Goal: Communication & Community: Answer question/provide support

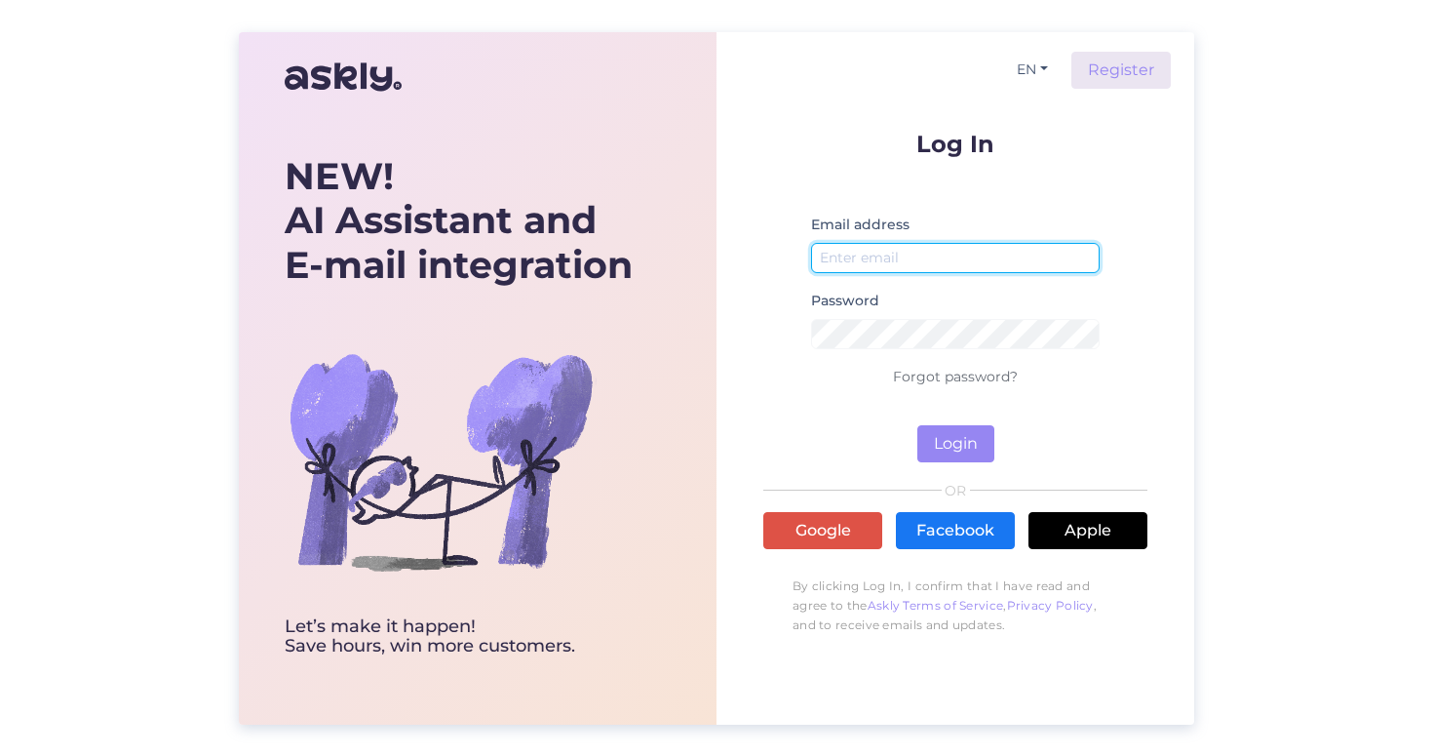
type input "[EMAIL_ADDRESS][DOMAIN_NAME]"
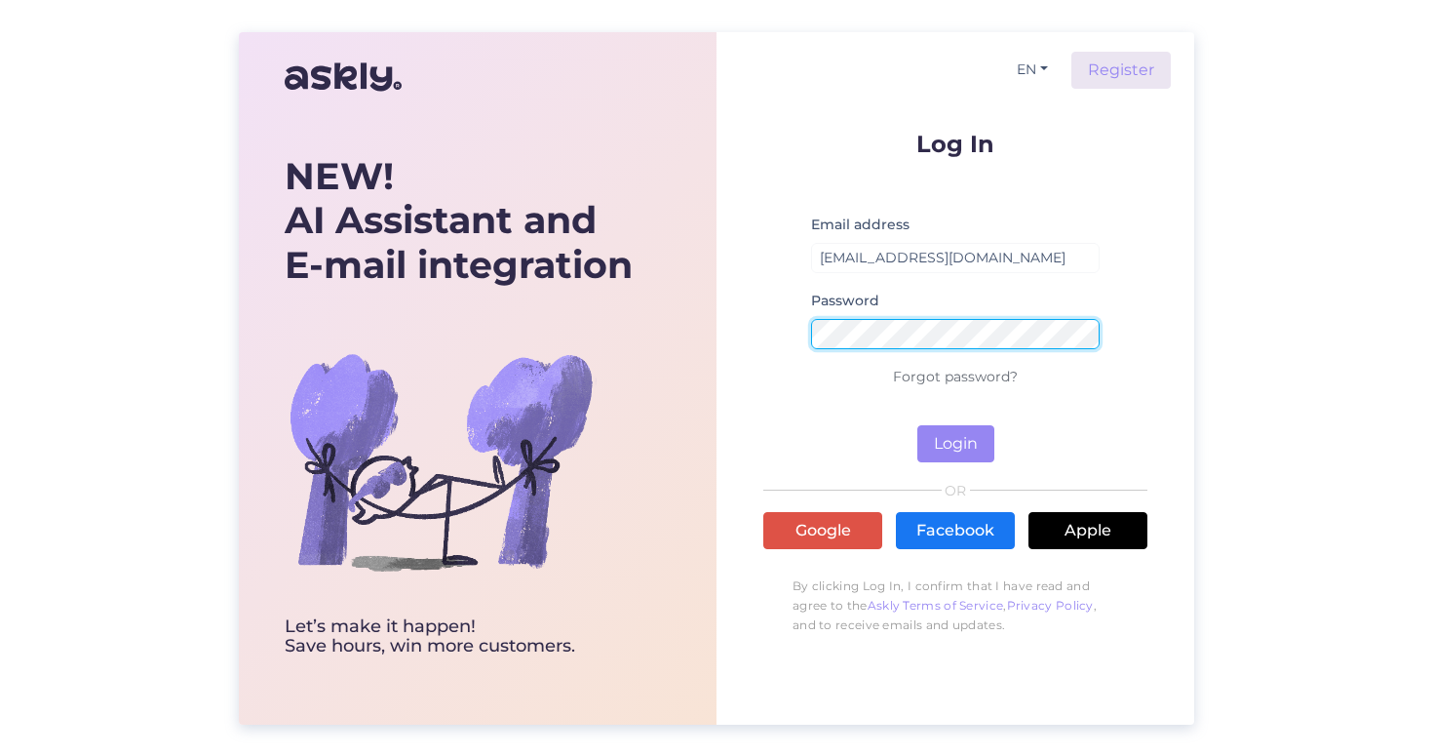
click at [956, 443] on button "Login" at bounding box center [956, 443] width 77 height 37
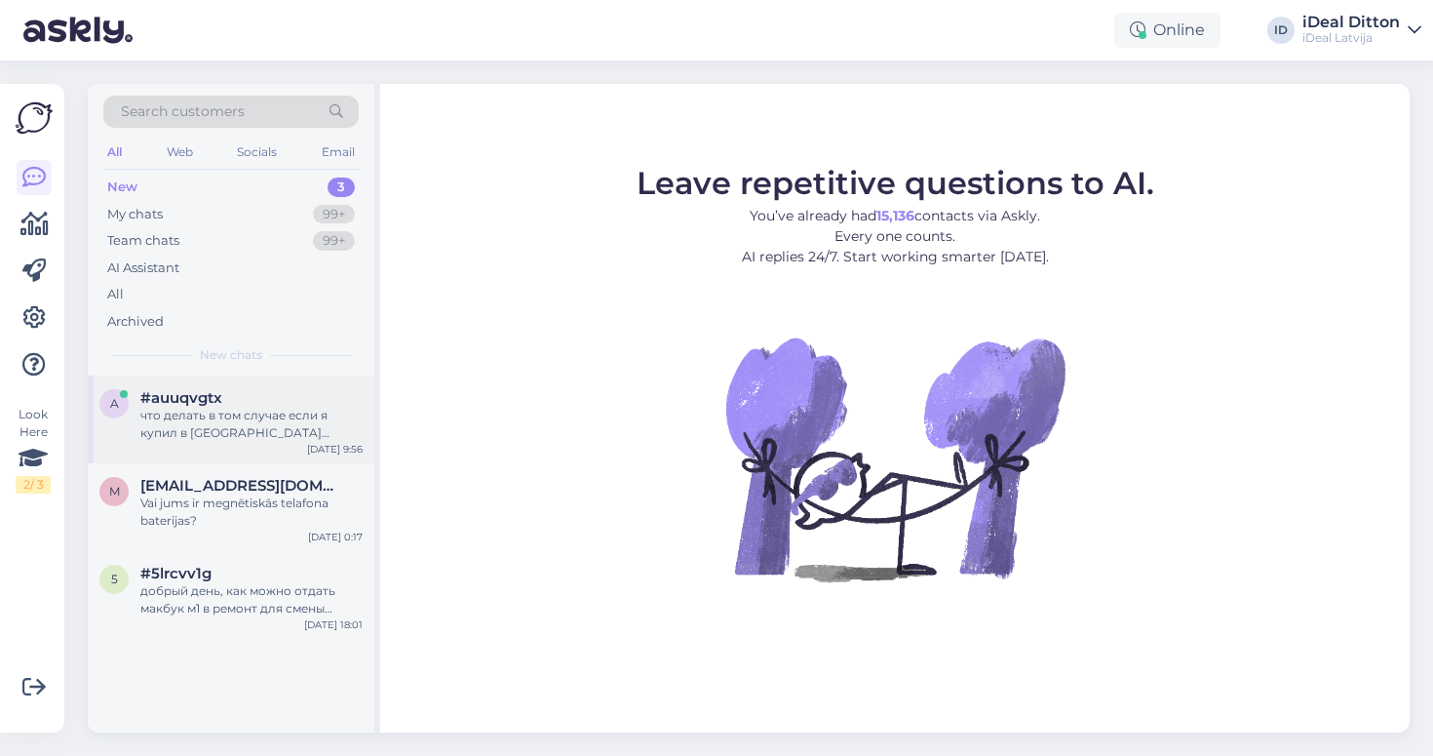
click at [259, 422] on div "что делать в том случае если я купил в [GEOGRAPHIC_DATA] наушники AirPods 4 ANC…" at bounding box center [251, 424] width 222 height 35
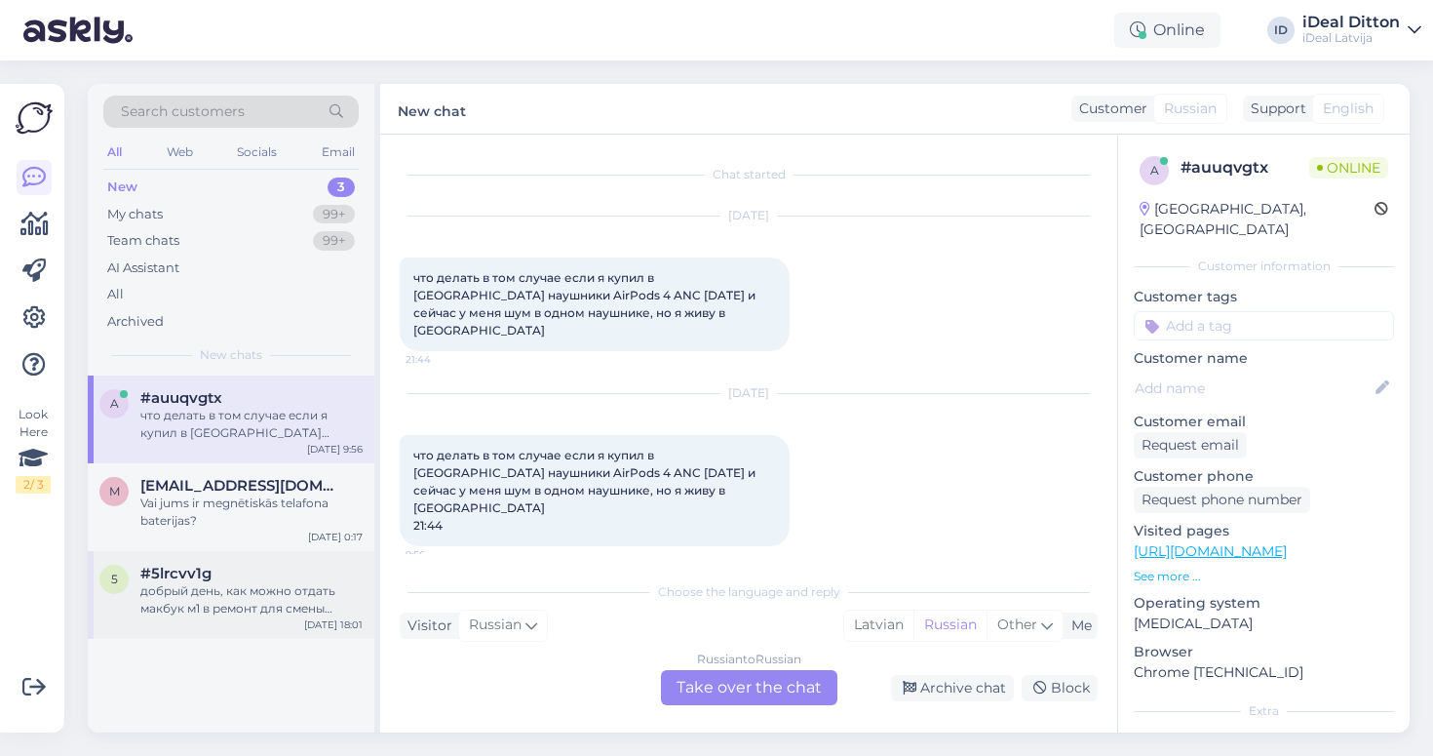
click at [247, 598] on div "добрый день, как можно отдать макбук м1 в ремонт для смены клавиатуры?" at bounding box center [251, 599] width 222 height 35
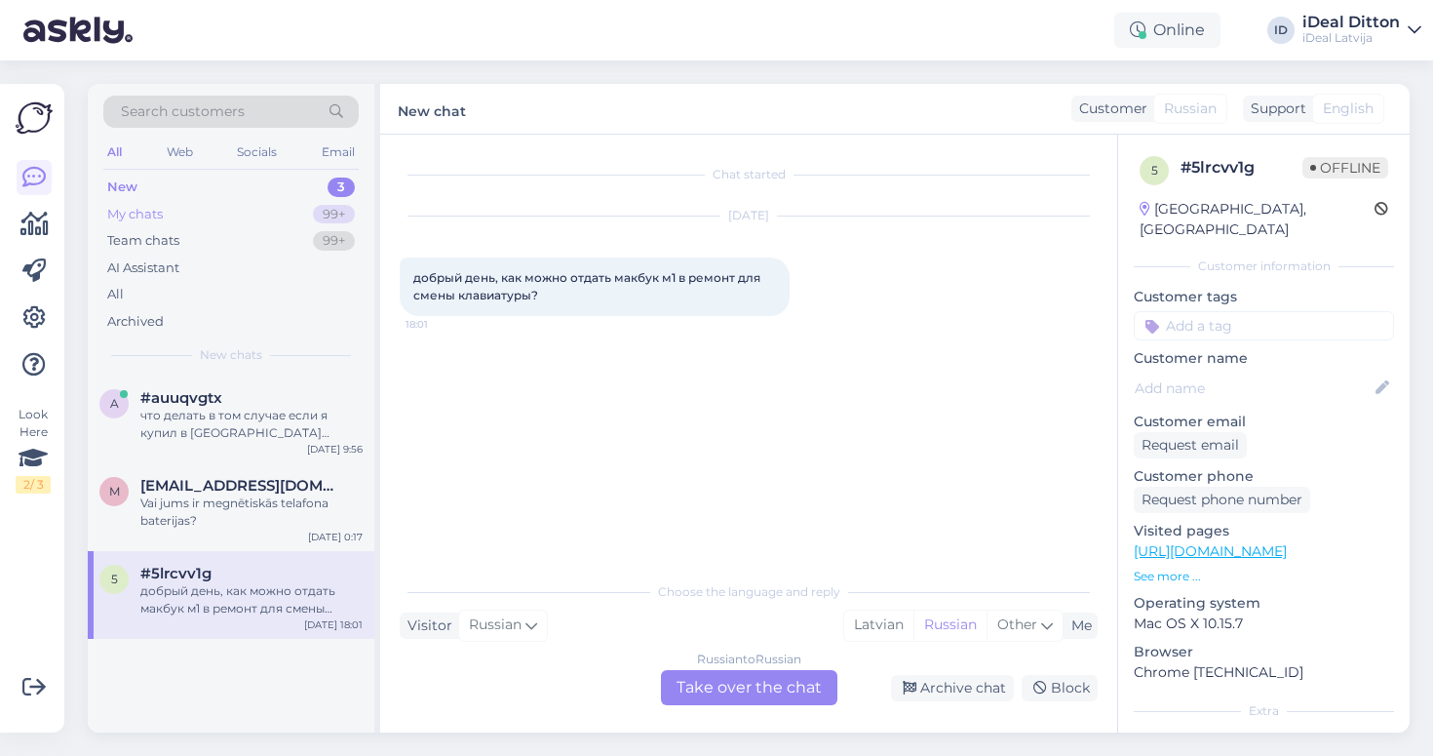
click at [191, 212] on div "My chats 99+" at bounding box center [230, 214] width 255 height 27
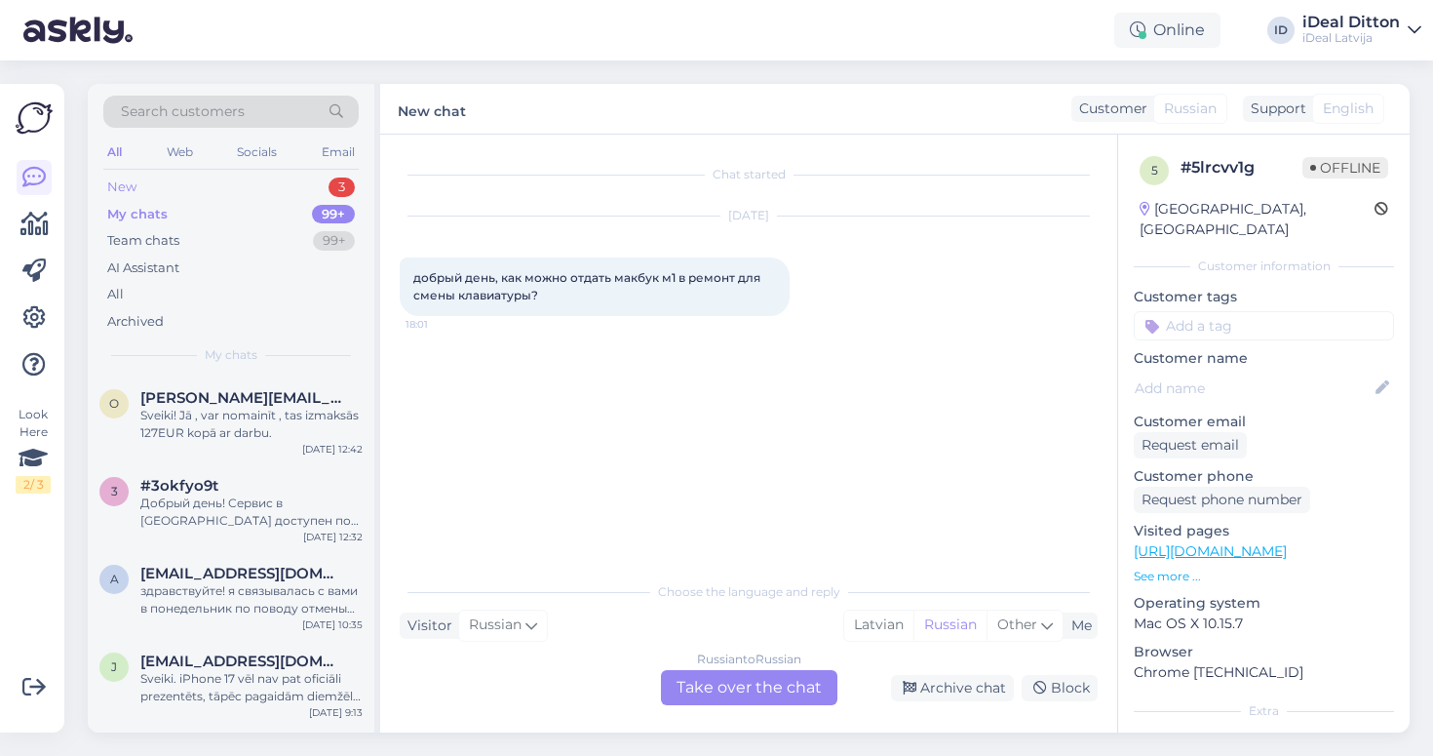
click at [228, 186] on div "New 3" at bounding box center [230, 187] width 255 height 27
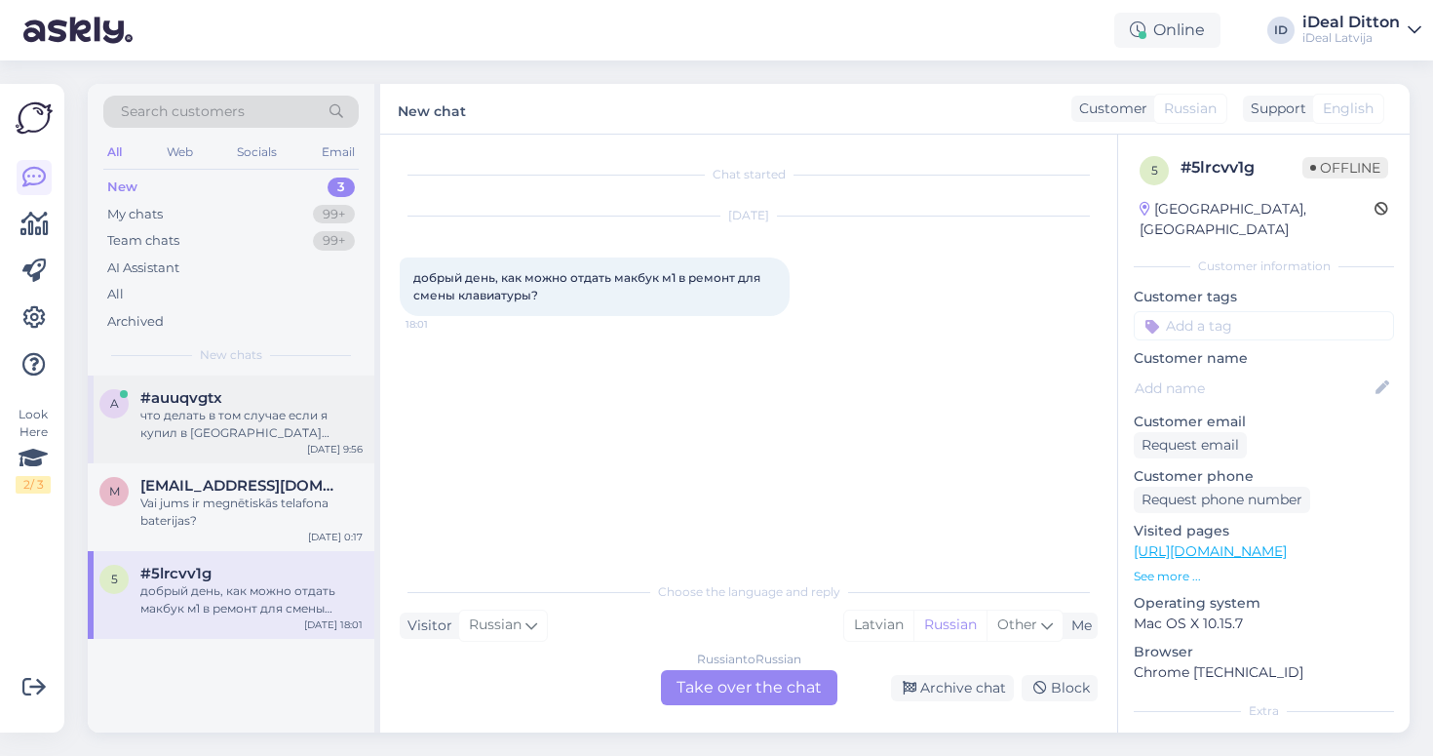
click at [244, 398] on div "#auuqvgtx" at bounding box center [251, 398] width 222 height 18
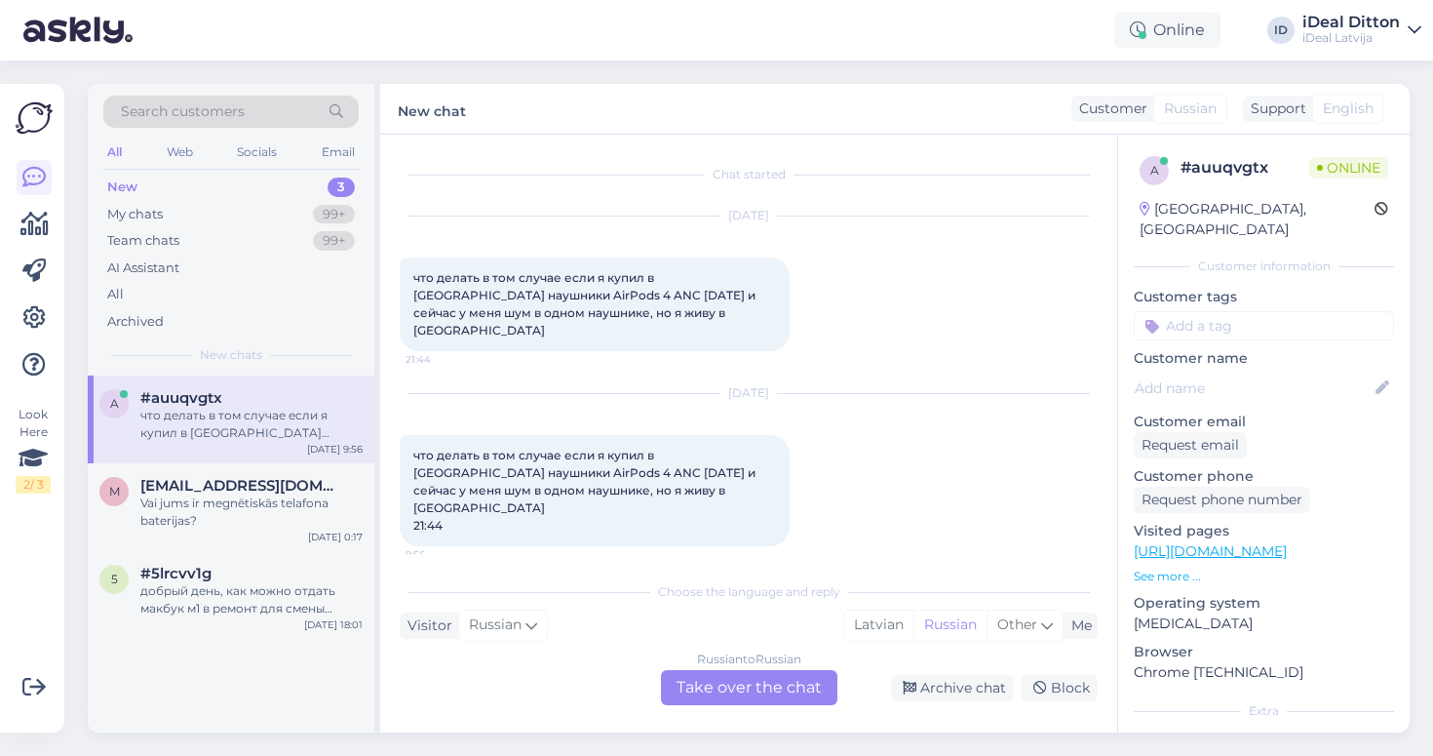
click at [741, 693] on div "Russian to Russian Take over the chat" at bounding box center [749, 687] width 176 height 35
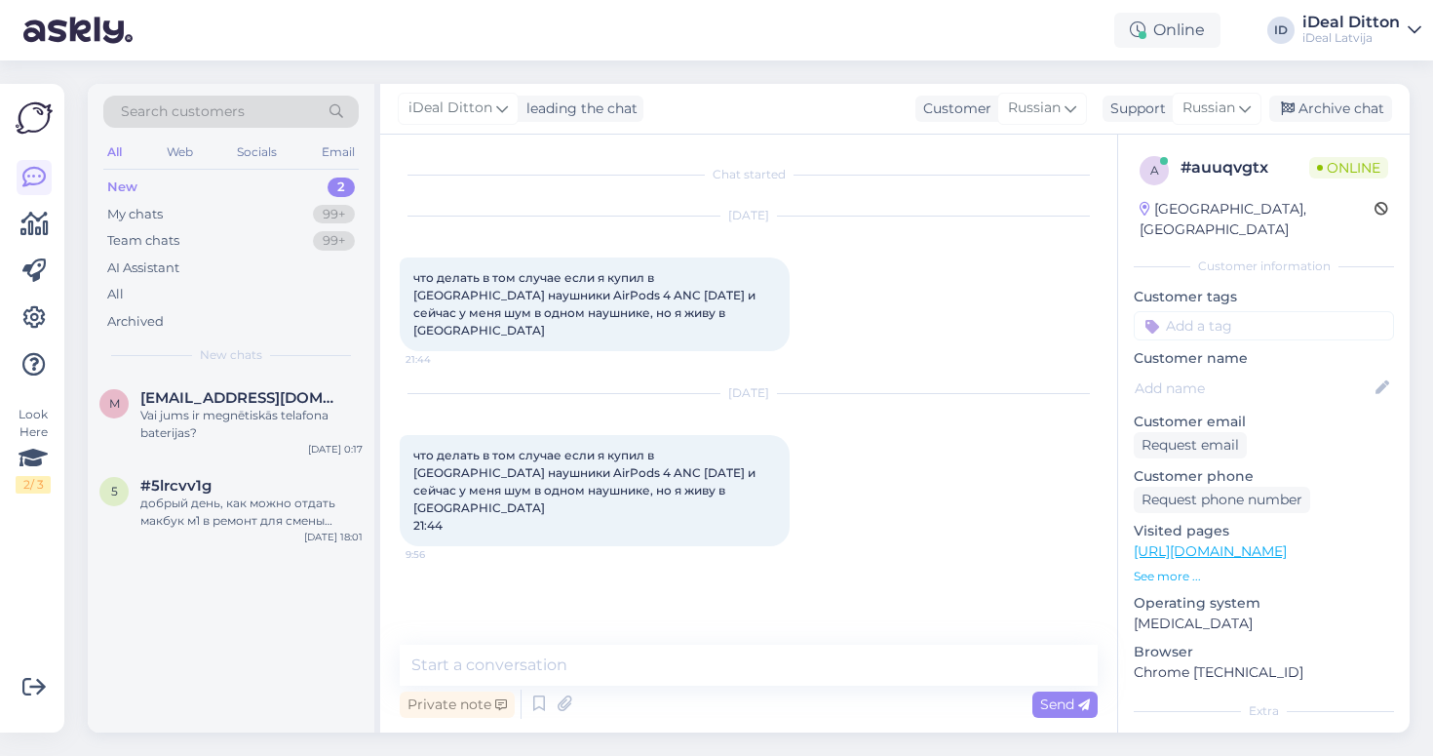
click at [622, 692] on div "Private note Send" at bounding box center [749, 703] width 698 height 37
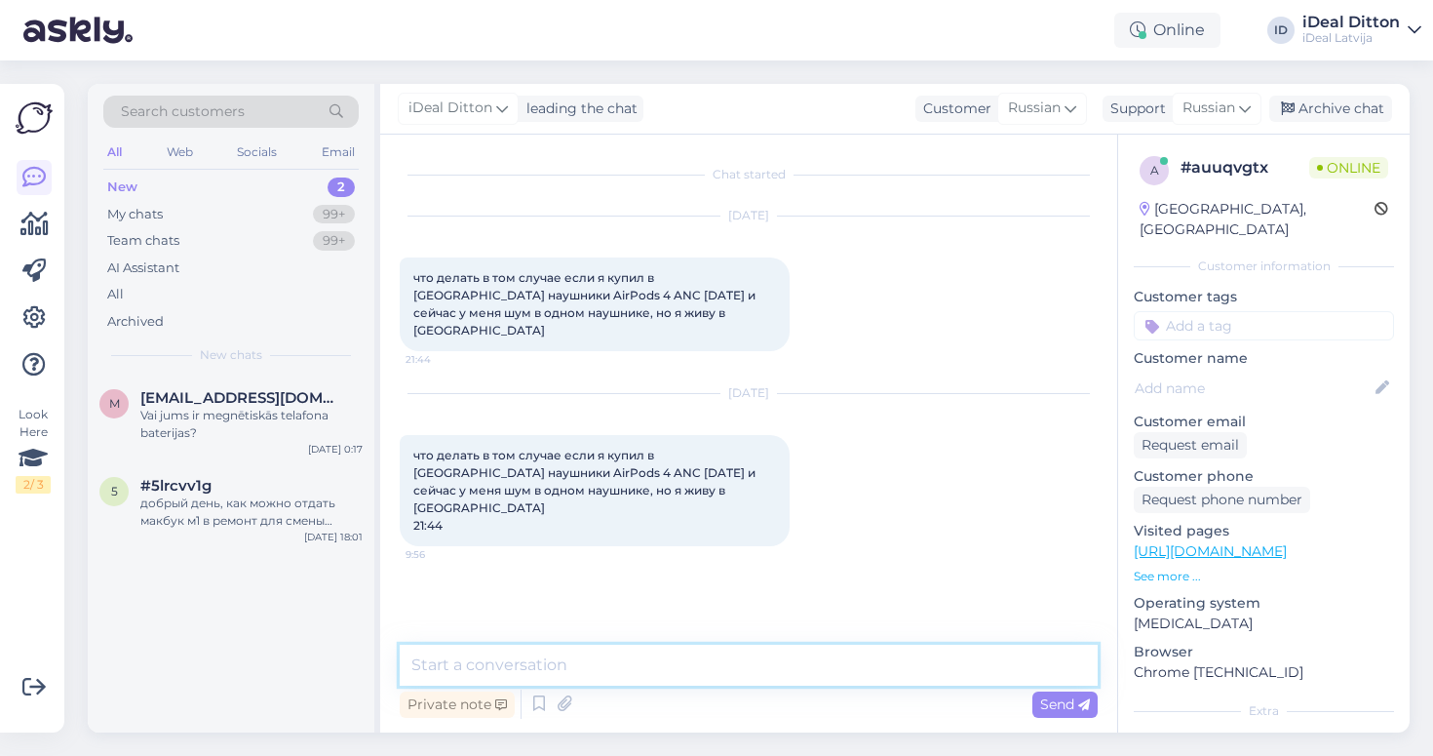
click at [622, 675] on textarea at bounding box center [749, 665] width 698 height 41
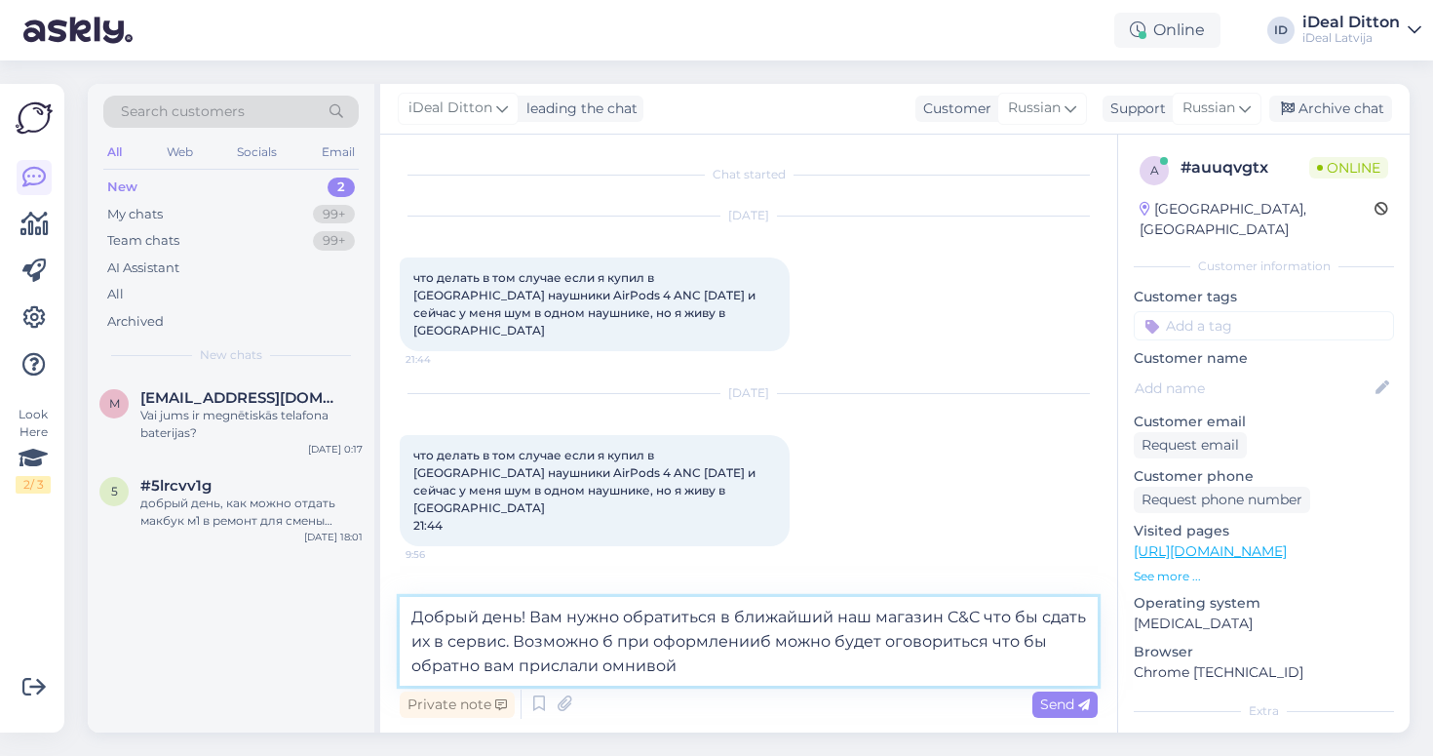
click at [768, 642] on textarea "Добрый день! Вам нужно обратиться в ближайший наш магазин C&C что бы сдать их в…" at bounding box center [749, 641] width 698 height 89
click at [980, 620] on textarea "Добрый день! Вам нужно обратиться в ближайший наш магазин C&C что бы сдать их в…" at bounding box center [749, 641] width 698 height 89
click at [610, 638] on textarea "Добрый день! Вам нужно обратиться в ближайший наш магазин C&C ,что бы сдать их …" at bounding box center [749, 641] width 698 height 89
click at [873, 642] on textarea "Добрый день! Вам нужно обратиться в ближайший наш магазин C&C ,что бы сдать их …" at bounding box center [749, 641] width 698 height 89
click at [985, 642] on textarea "Добрый день! Вам нужно обратиться в ближайший наш магазин C&C ,что бы сдать их …" at bounding box center [749, 641] width 698 height 89
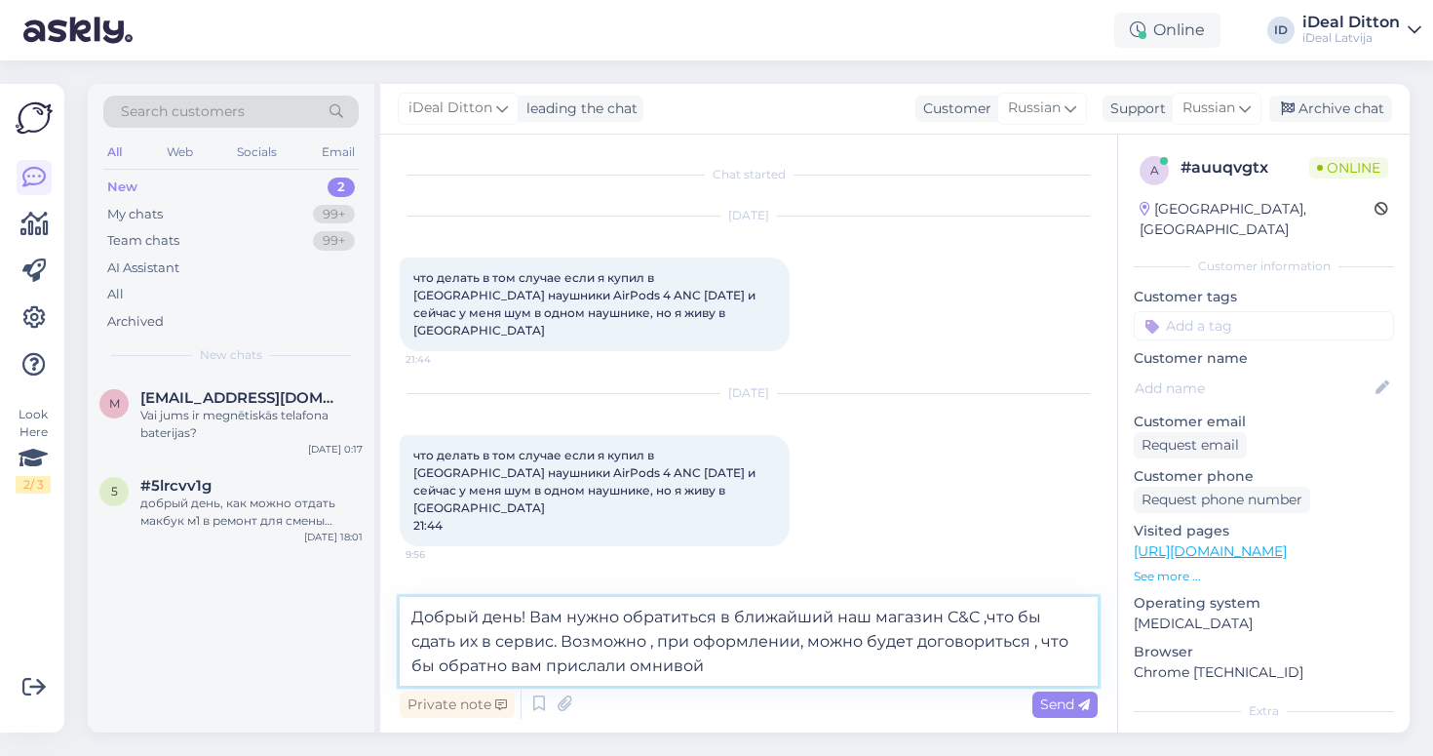
click at [600, 670] on textarea "Добрый день! Вам нужно обратиться в ближайший наш магазин C&C ,что бы сдать их …" at bounding box center [749, 641] width 698 height 89
click at [635, 666] on textarea "Добрый день! Вам нужно обратиться в ближайший наш магазин C&C ,что бы сдать их …" at bounding box center [749, 641] width 698 height 89
click at [718, 667] on textarea "Добрый день! Вам нужно обратиться в ближайший наш магазин C&C ,что бы сдать их …" at bounding box center [749, 641] width 698 height 89
type textarea "Добрый день! Вам нужно обратиться в ближайший наш магазин C&C ,что бы сдать их …"
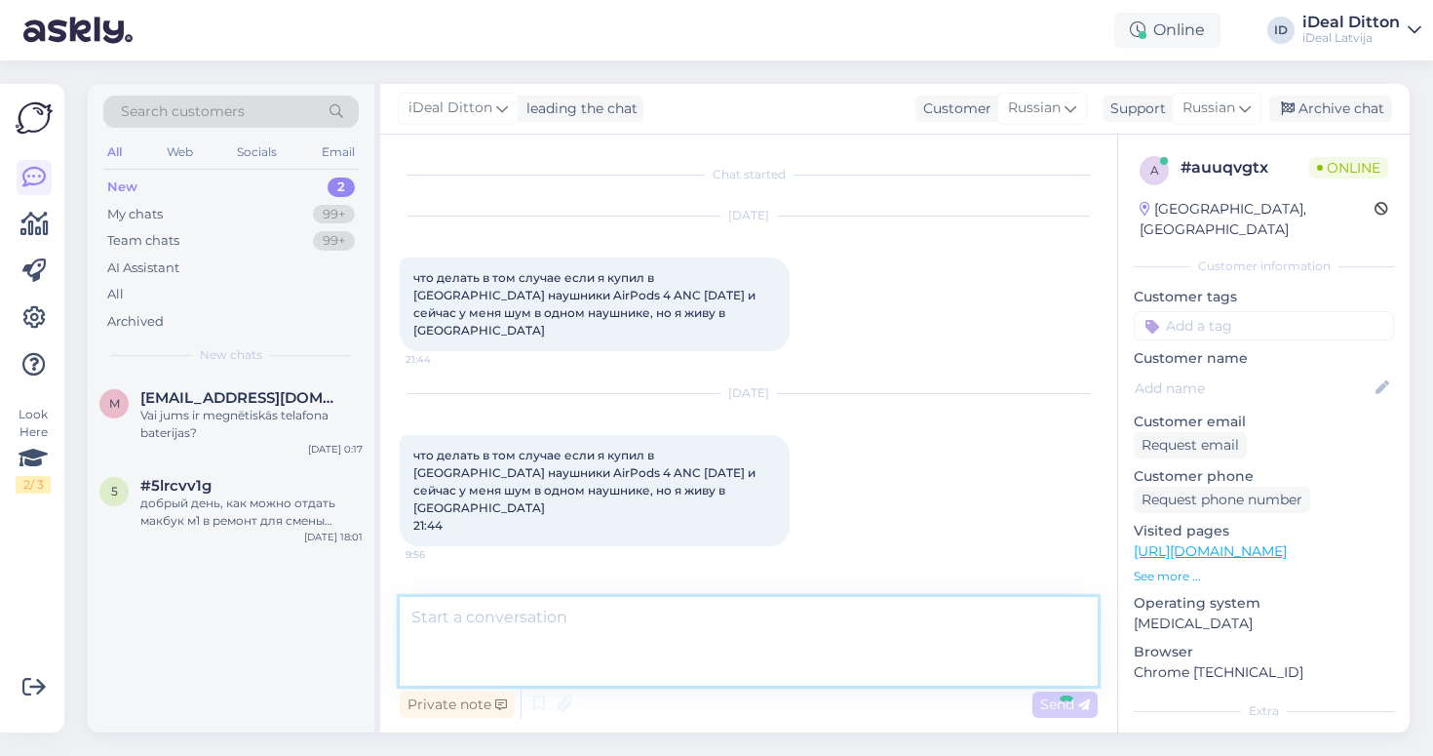
scroll to position [42, 0]
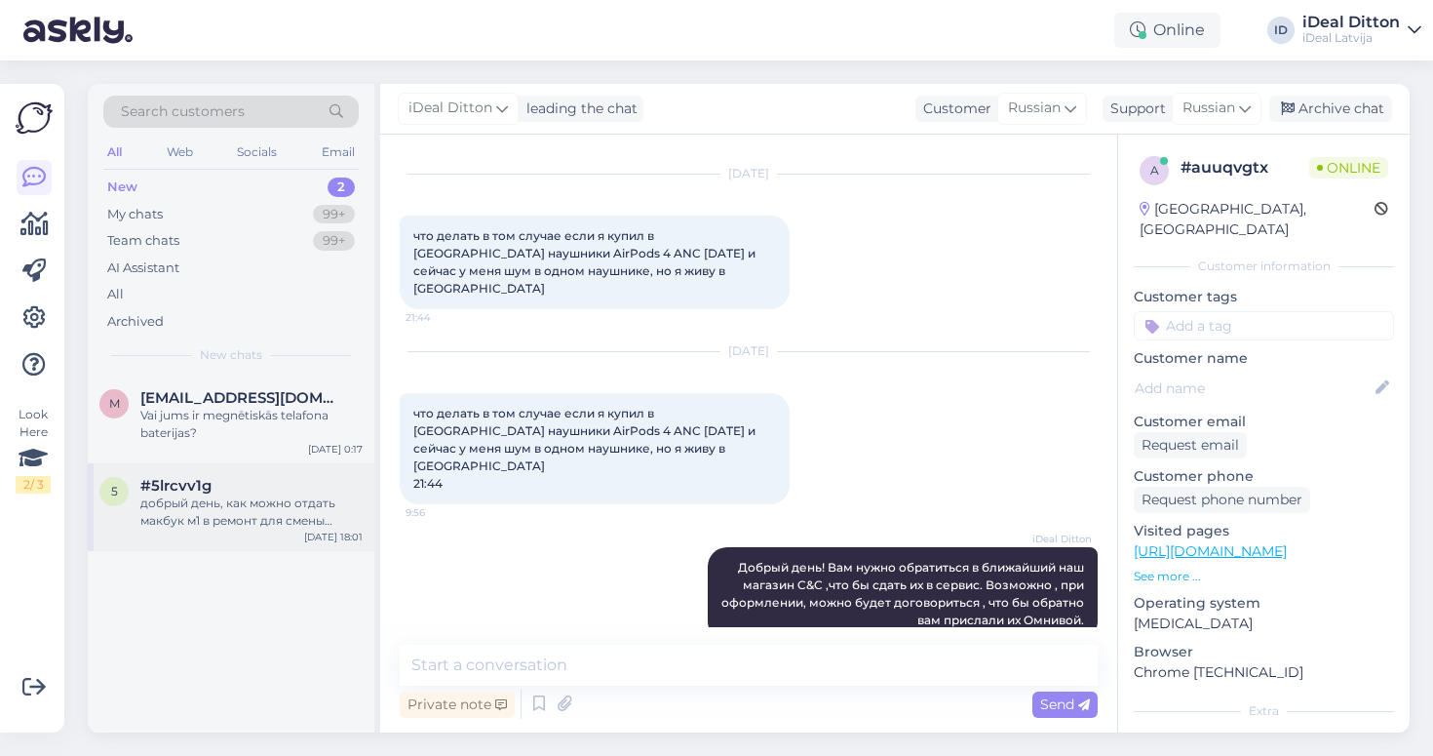
click at [238, 523] on div "добрый день, как можно отдать макбук м1 в ремонт для смены клавиатуры?" at bounding box center [251, 511] width 222 height 35
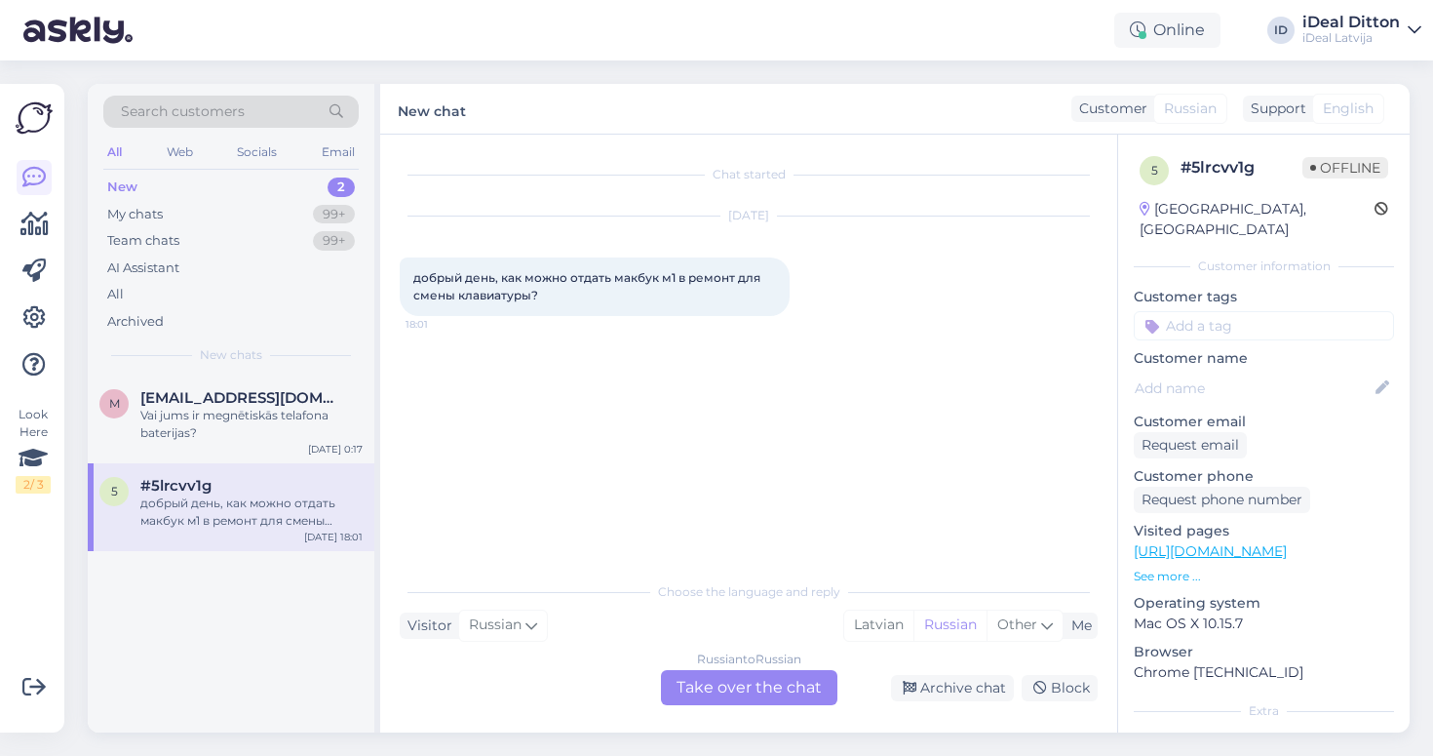
click at [748, 686] on div "Russian to Russian Take over the chat" at bounding box center [749, 687] width 176 height 35
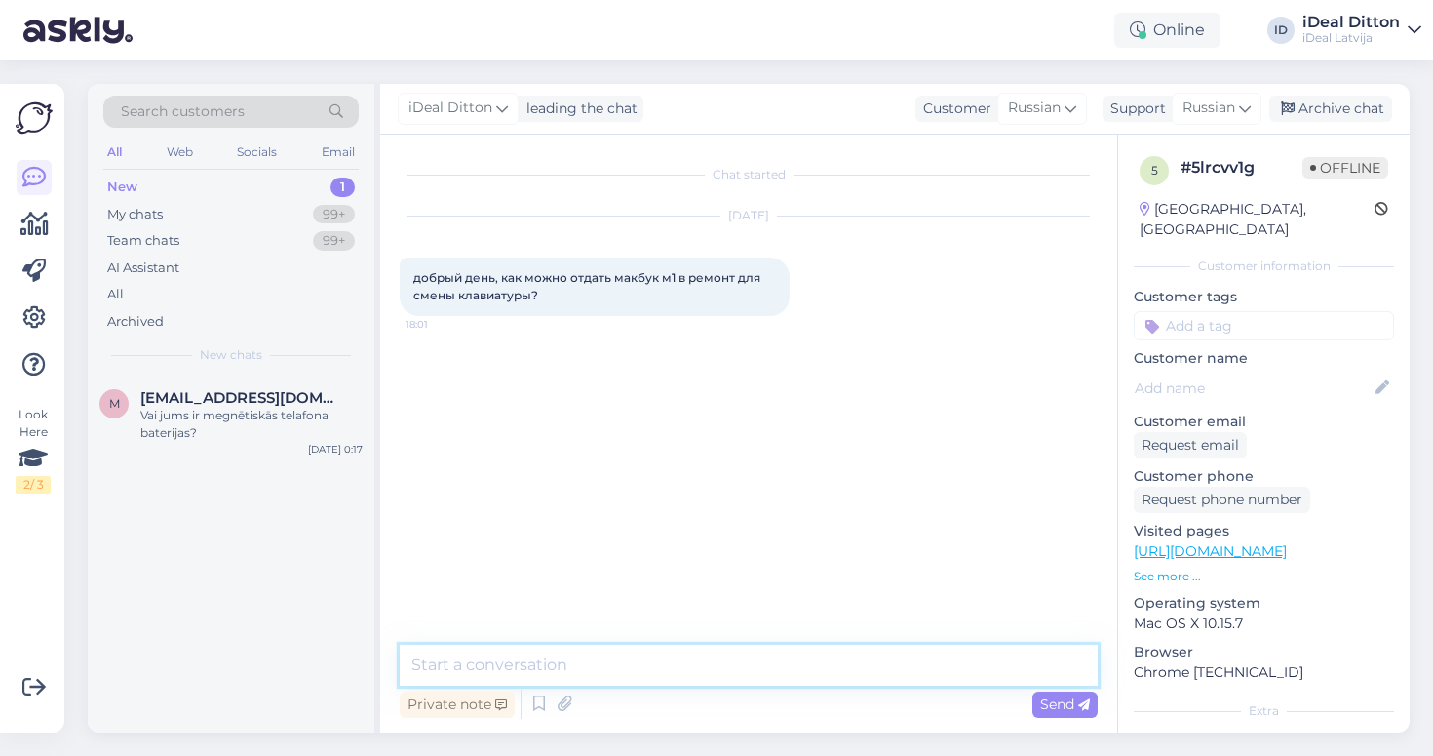
click at [665, 657] on textarea at bounding box center [749, 665] width 698 height 41
type textarea "Ж"
type textarea ":"
type textarea "ж"
type textarea "Ж"
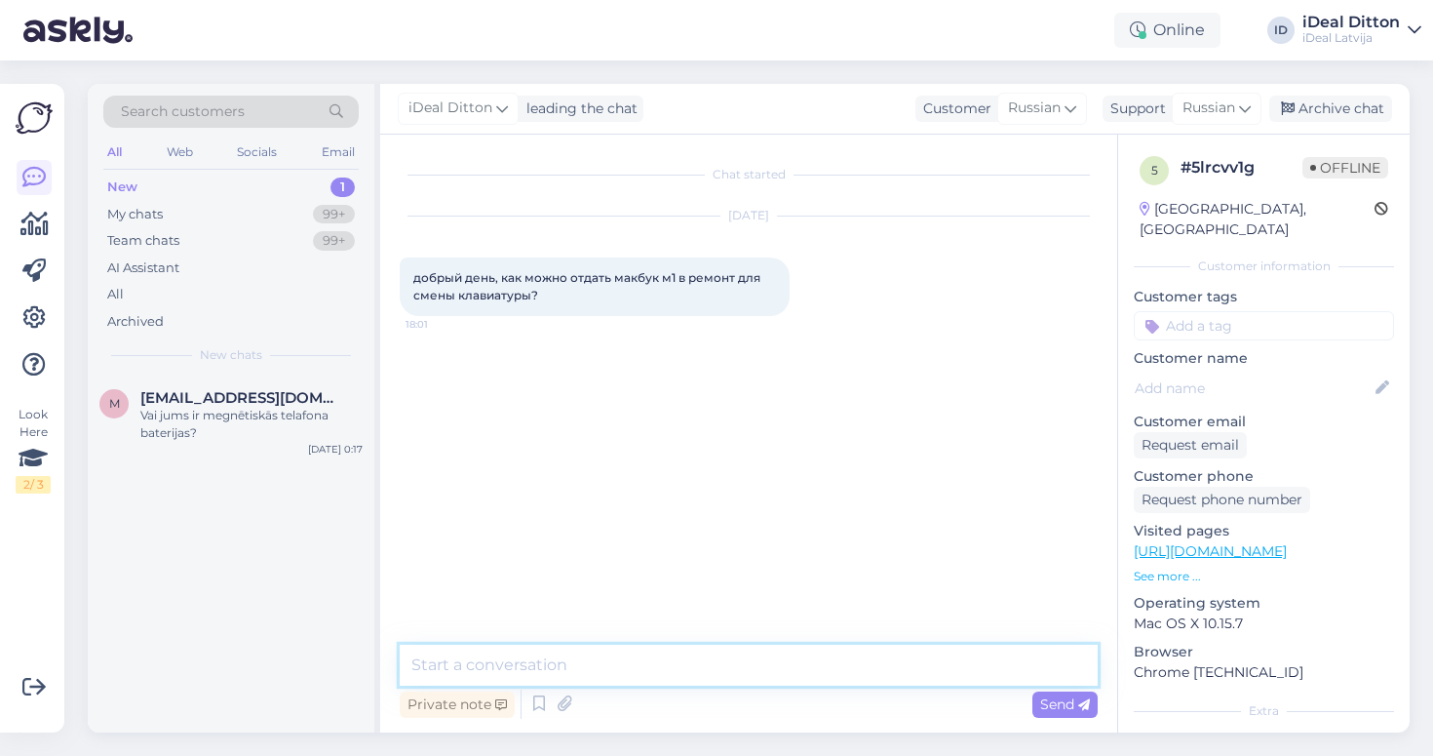
type textarea "[PERSON_NAME]"
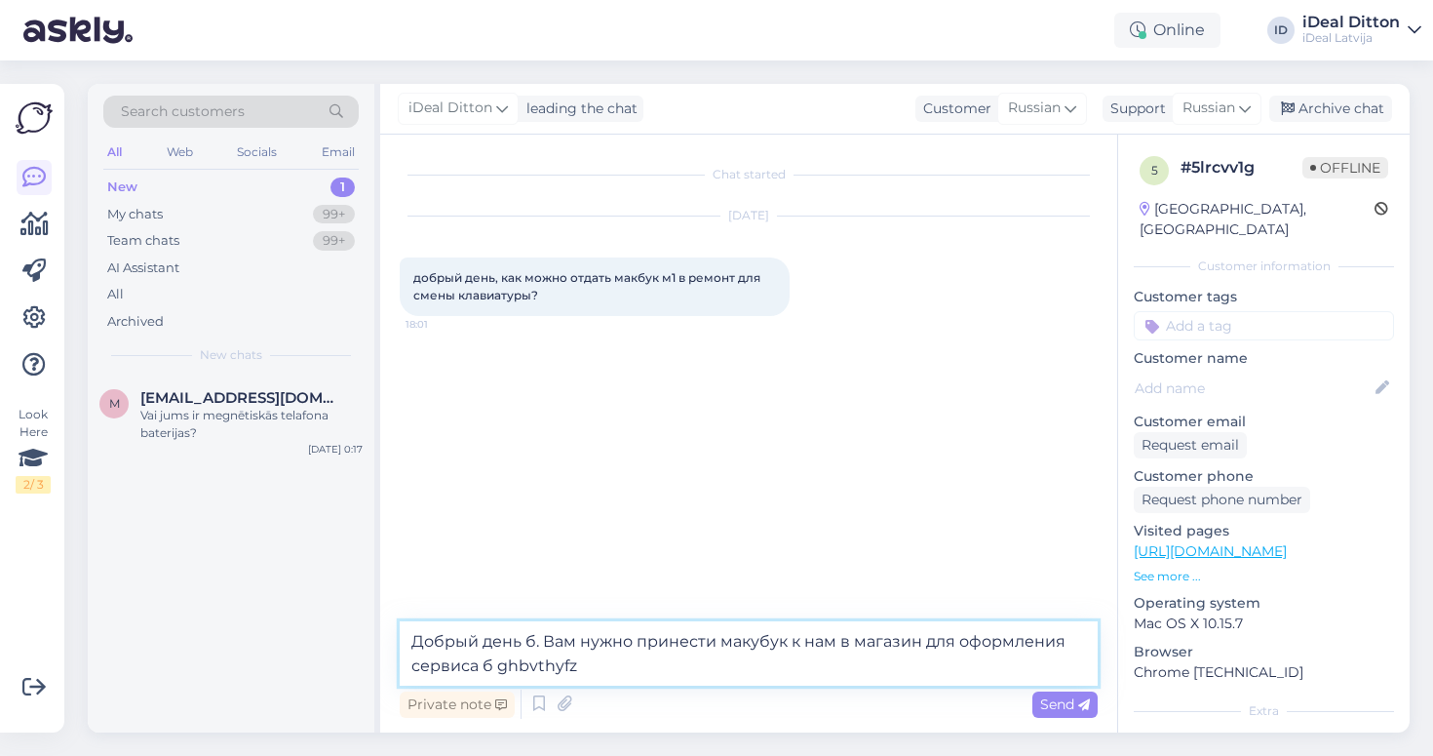
click at [543, 659] on textarea "Добрый день б. Вам нужно принести макубук к нам в магазин для оформления сервис…" at bounding box center [749, 653] width 698 height 64
drag, startPoint x: 960, startPoint y: 666, endPoint x: 682, endPoint y: 664, distance: 278.9
click at [683, 665] on textarea "Добрый день б. Вам нужно принести макубук к нам в магазин для оформления сервис…" at bounding box center [749, 653] width 698 height 64
click at [533, 642] on textarea "Добрый день б. Вам нужно принести макубук к нам в магазин для оформления сервис…" at bounding box center [749, 653] width 698 height 64
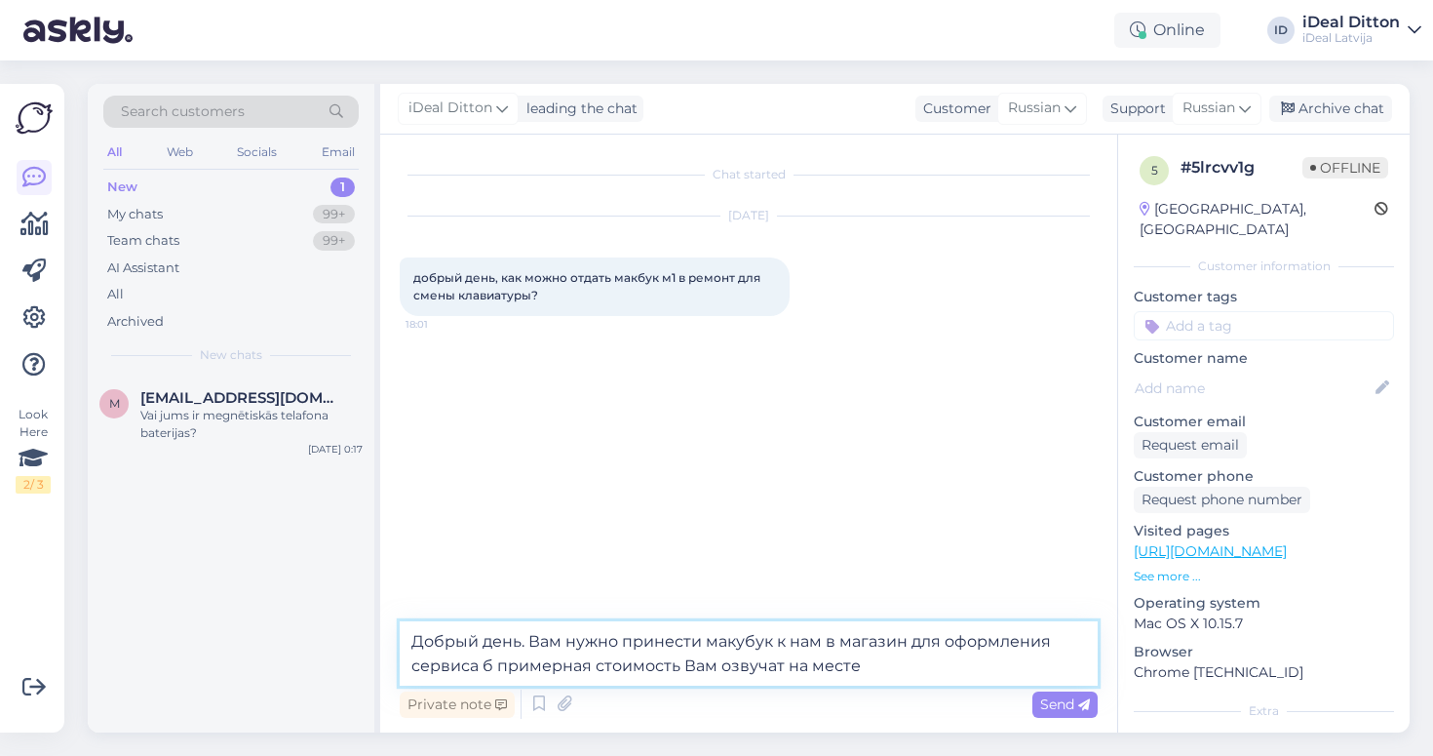
click at [741, 640] on textarea "Добрый день. Вам нужно принести макубук к нам в магазин для оформления сервиса …" at bounding box center [749, 653] width 698 height 64
click at [741, 640] on textarea "Добрый день. Вам нужно принести макбук к нам в магазин для оформления сервиса б…" at bounding box center [749, 653] width 698 height 64
drag, startPoint x: 741, startPoint y: 640, endPoint x: 760, endPoint y: 635, distance: 19.2
click at [760, 635] on textarea "Добрый день. Вам нужно принести Macbook к нам в магазин для оформления сервиса …" at bounding box center [749, 653] width 698 height 64
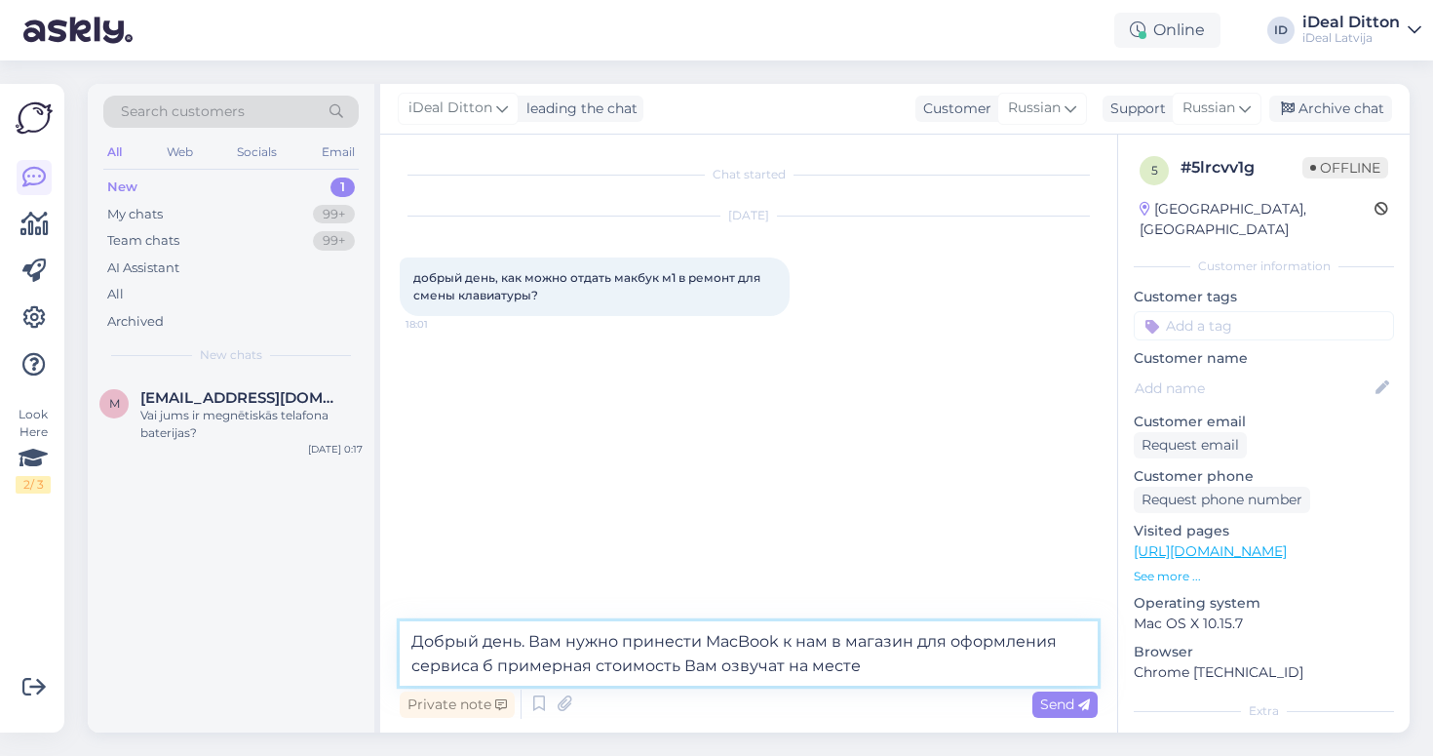
click at [840, 635] on textarea "Добрый день. Вам нужно принести MacBook к нам в магазин для оформления сервиса …" at bounding box center [749, 653] width 698 height 64
click at [791, 641] on textarea "Добрый день. Вам нужно принести MacBook к нам в магазин для оформления сервиса …" at bounding box center [749, 653] width 698 height 64
click at [906, 641] on textarea "Добрый день. Вам нужно принести MacBook нам в магазин для оформления сервиса б …" at bounding box center [749, 653] width 698 height 64
click at [493, 664] on textarea "Добрый день. Вам нужно принести MacBook нам в магазин , для оформления сервиса …" at bounding box center [749, 653] width 698 height 64
click at [857, 668] on textarea "Добрый день. Вам нужно принести MacBook нам в магазин , для оформления сервиса …" at bounding box center [749, 653] width 698 height 64
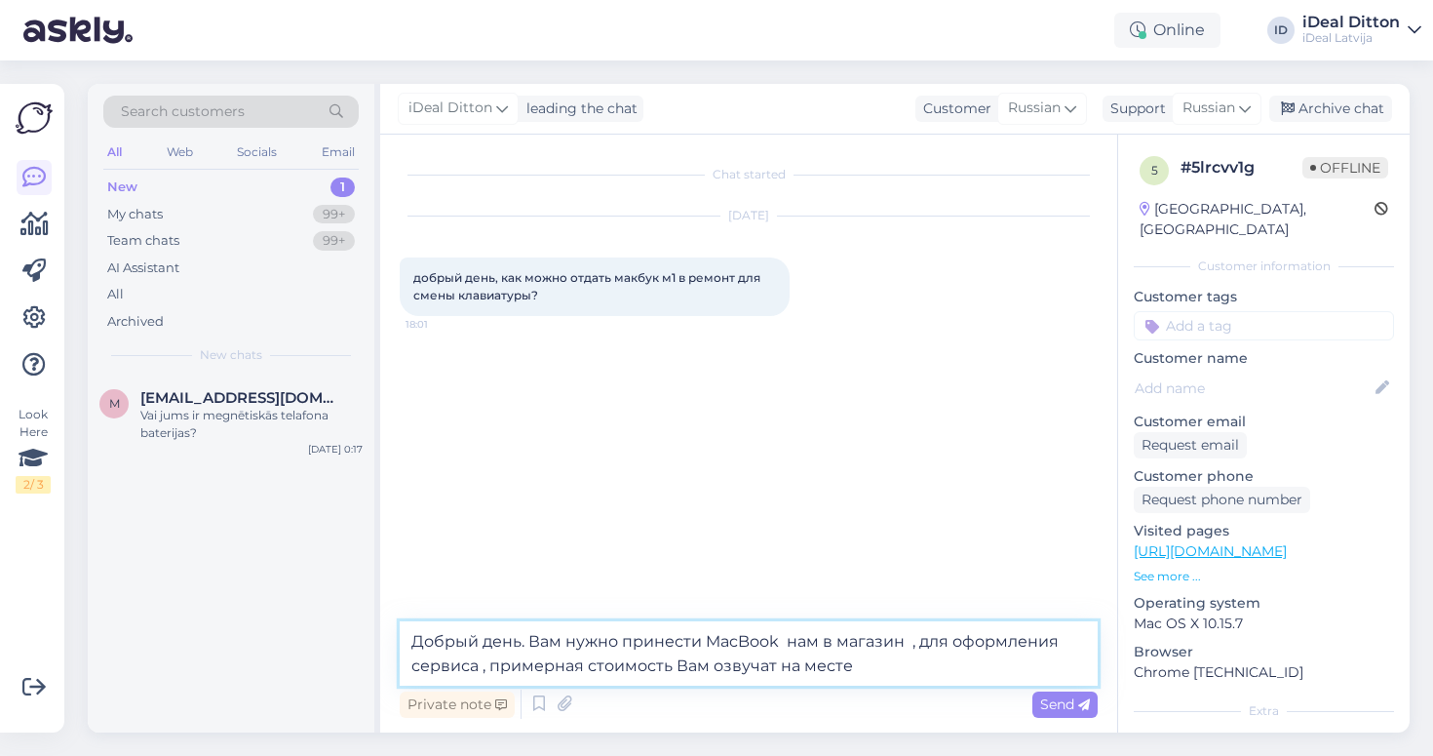
type textarea "Добрый день. Вам нужно принести MacBook нам в магазин , для оформления сервиса …"
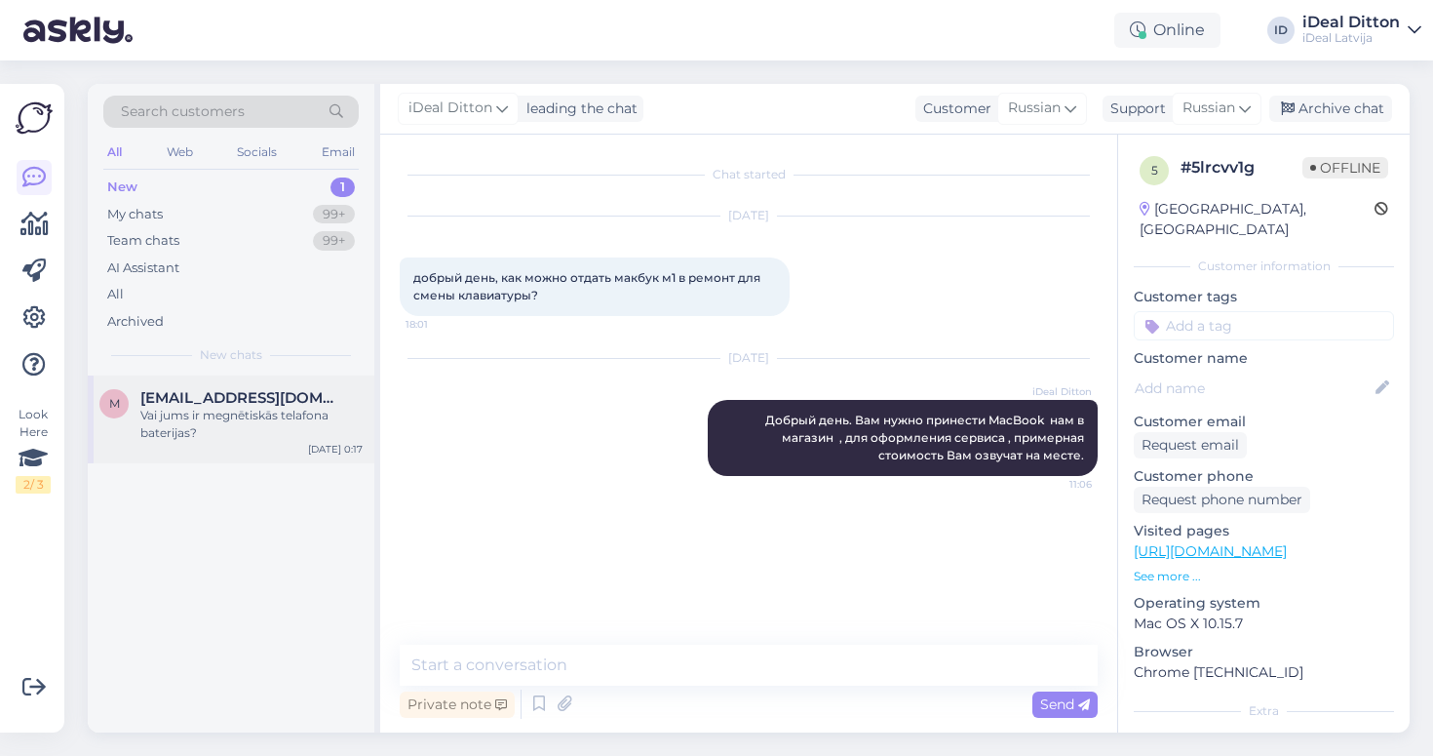
click at [213, 426] on div "Vai jums ir megnētiskās telafona baterijas?" at bounding box center [251, 424] width 222 height 35
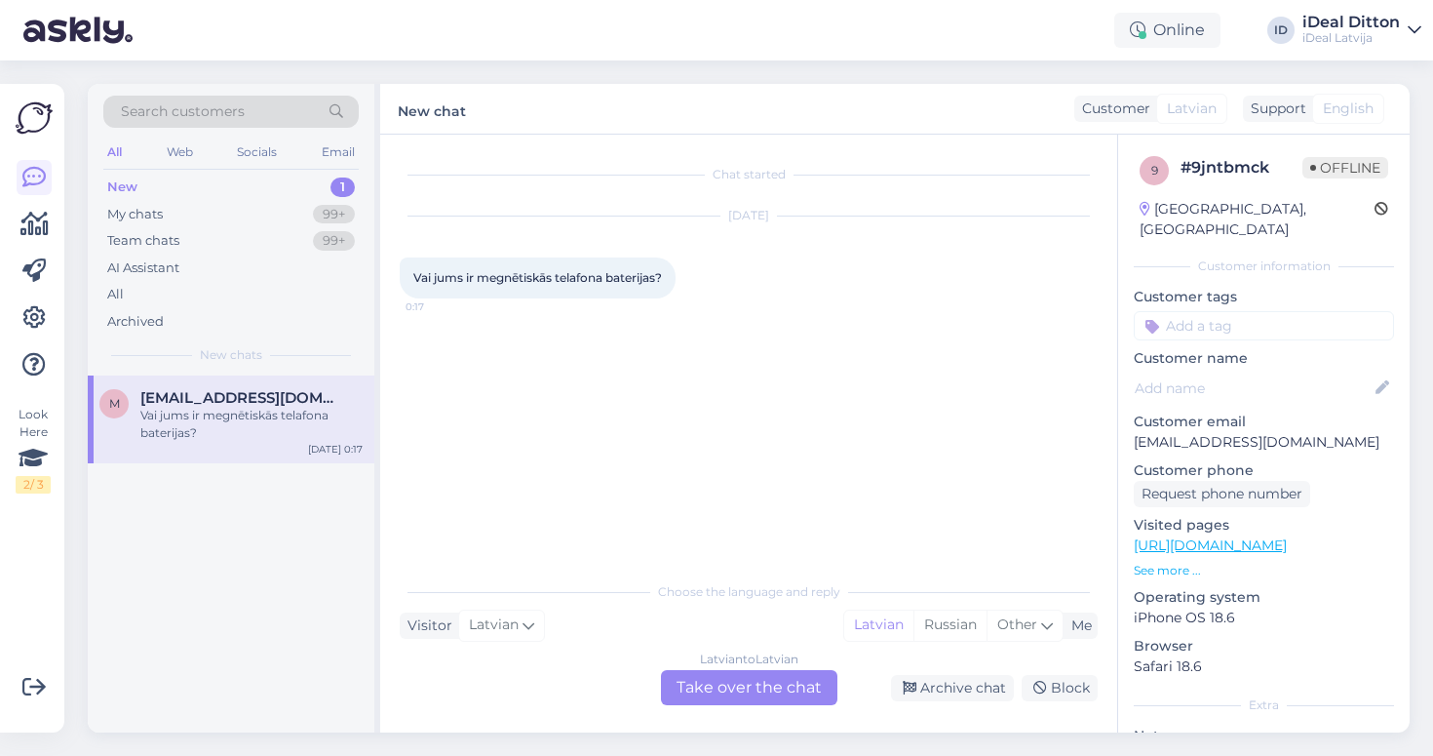
click at [723, 694] on div "Latvian to Latvian Take over the chat" at bounding box center [749, 687] width 176 height 35
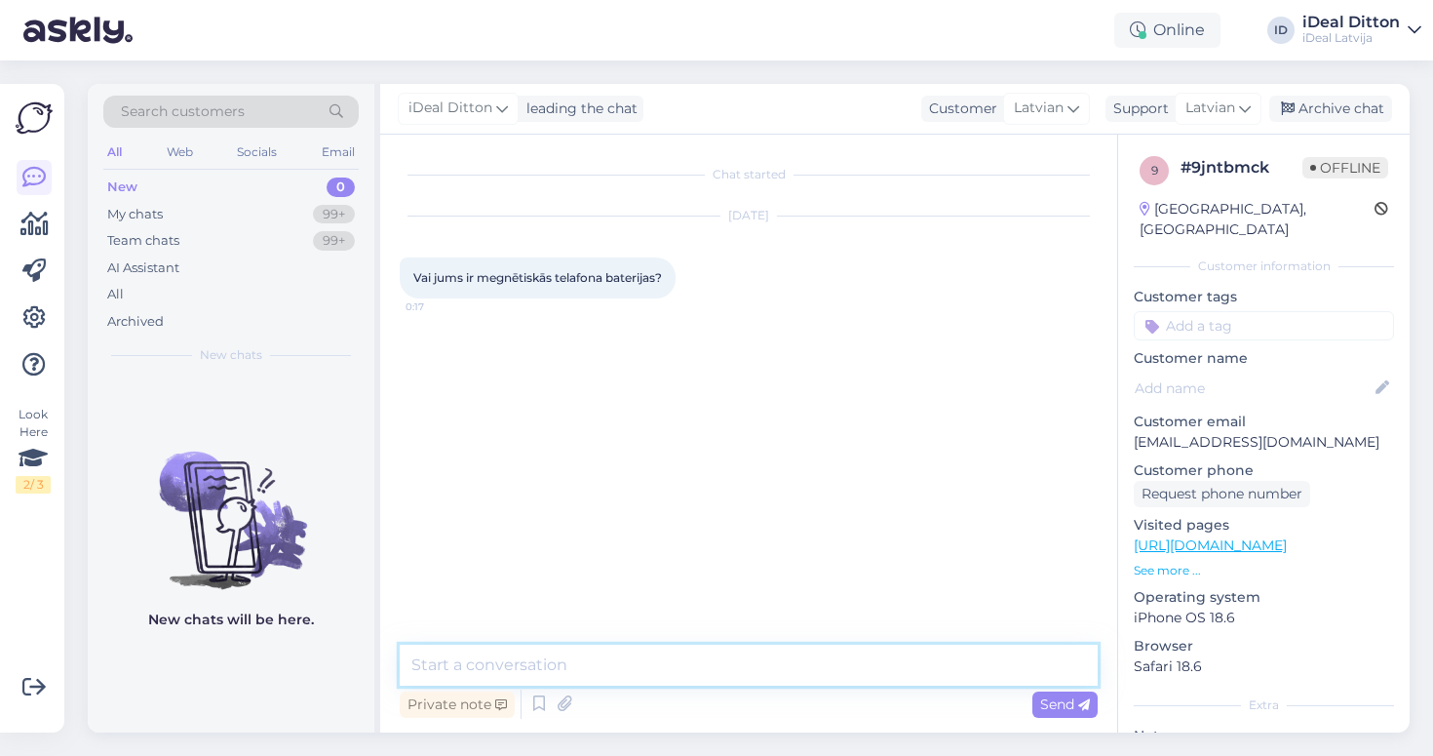
click at [591, 663] on textarea at bounding box center [749, 665] width 698 height 41
click at [565, 662] on textarea "Sveiki! Jūs domājat Powerbank?" at bounding box center [749, 665] width 698 height 41
drag, startPoint x: 679, startPoint y: 664, endPoint x: 466, endPoint y: 659, distance: 212.6
click at [466, 659] on textarea "Sveiki! Jūs domājat Powerbank?" at bounding box center [749, 665] width 698 height 41
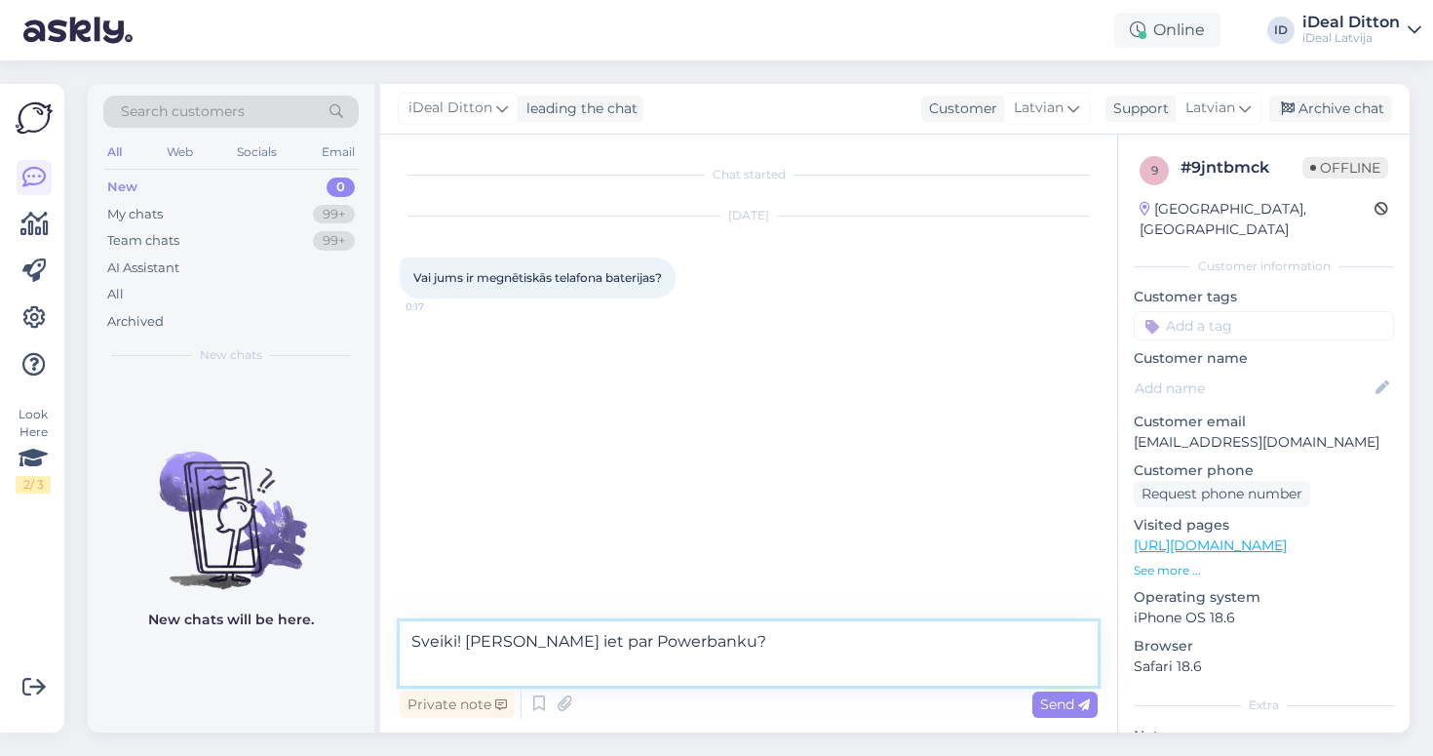
paste textarea "[URL][DOMAIN_NAME]"
type textarea "Sveiki! [PERSON_NAME] iet par Powerbanku? [URL][DOMAIN_NAME]"
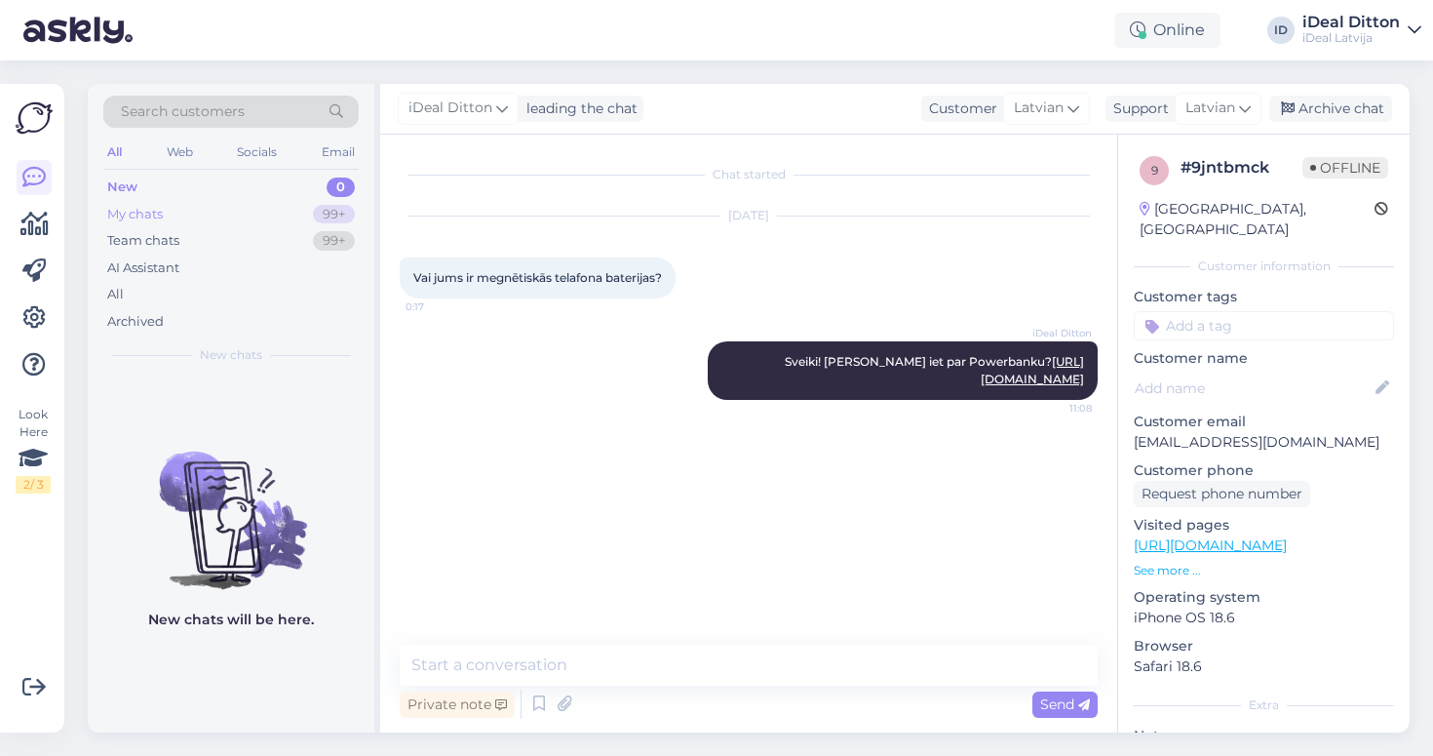
click at [223, 204] on div "My chats 99+" at bounding box center [230, 214] width 255 height 27
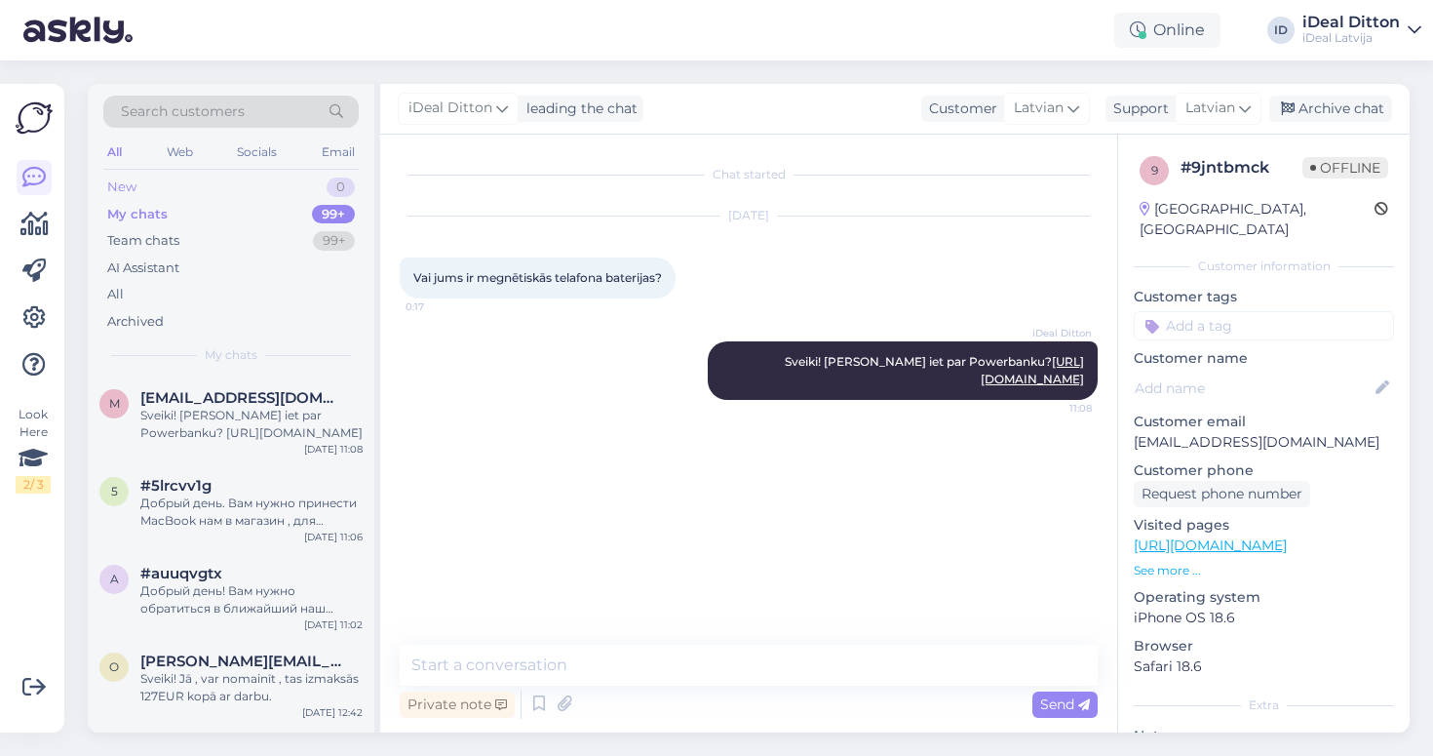
click at [223, 190] on div "New 0" at bounding box center [230, 187] width 255 height 27
